Goal: Task Accomplishment & Management: Manage account settings

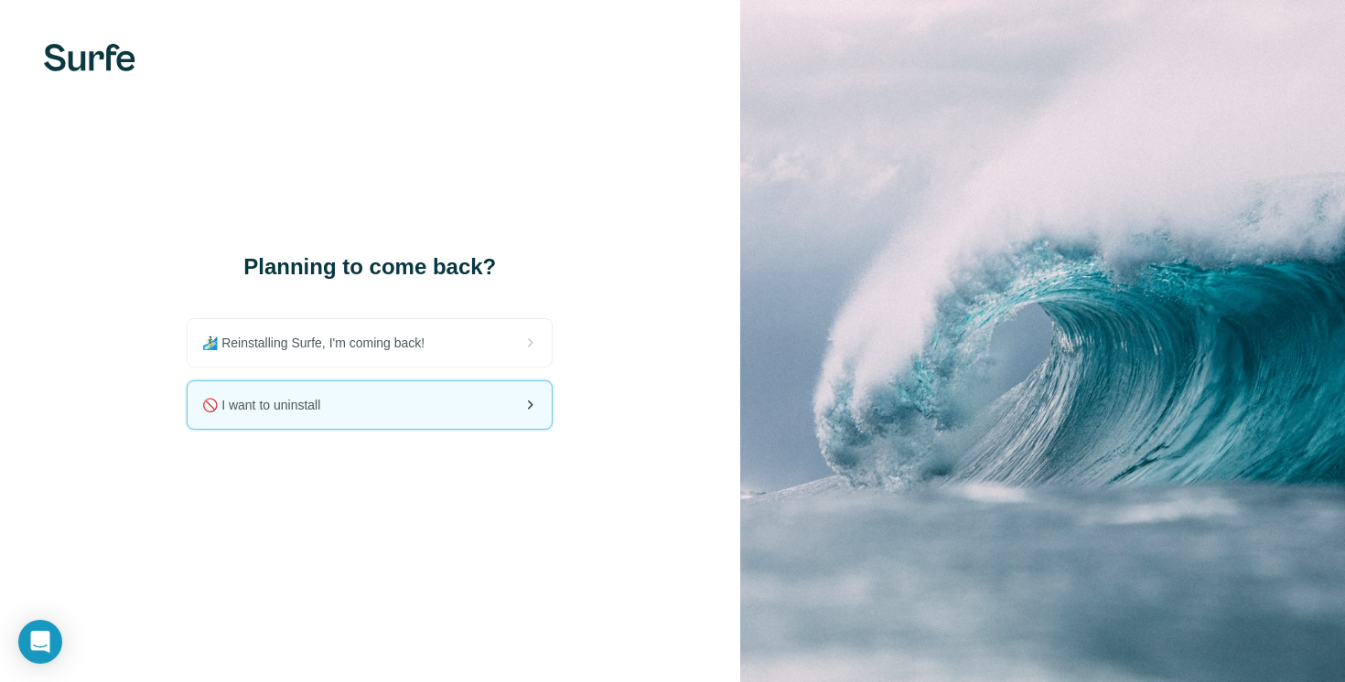
click at [364, 413] on div "🚫 I want to uninstall" at bounding box center [370, 405] width 364 height 48
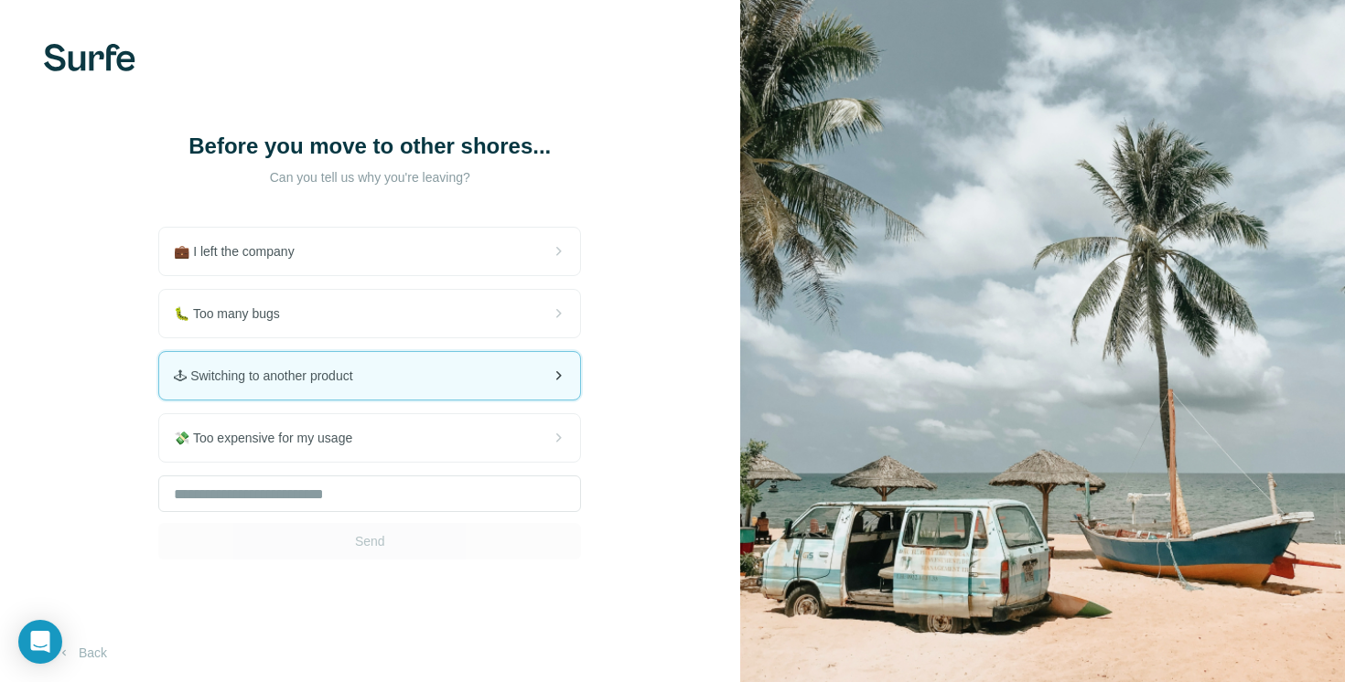
click at [405, 390] on div "🕹 Switching to another product" at bounding box center [369, 376] width 421 height 48
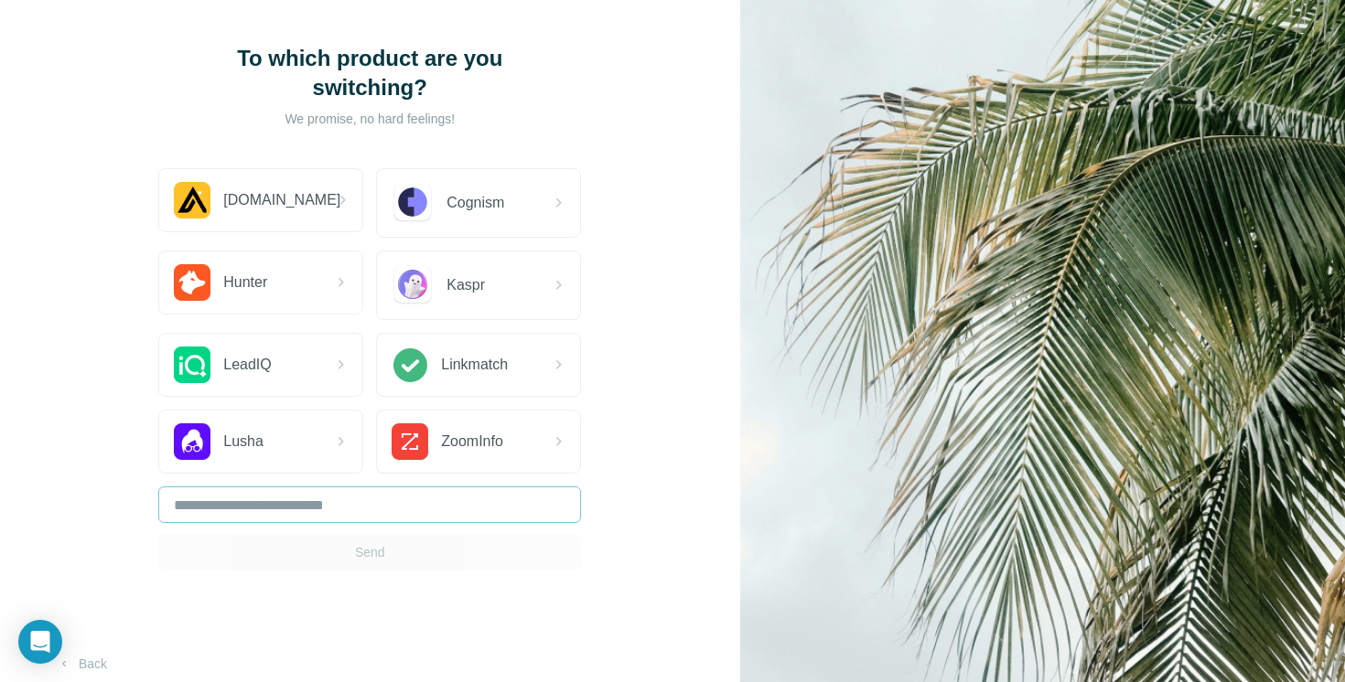
scroll to position [108, 0]
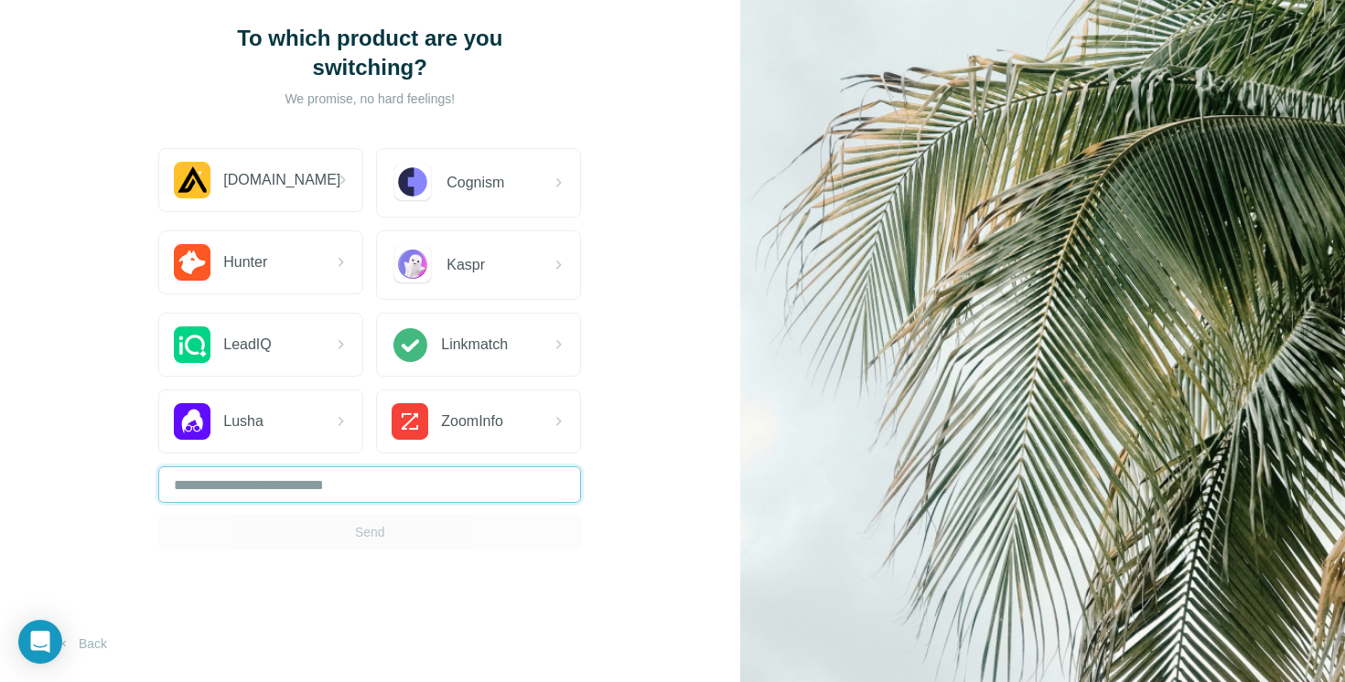
click at [357, 501] on input "text" at bounding box center [369, 485] width 423 height 37
type input "****"
click at [381, 538] on span "Send" at bounding box center [370, 532] width 30 height 18
